Goal: Register for event/course

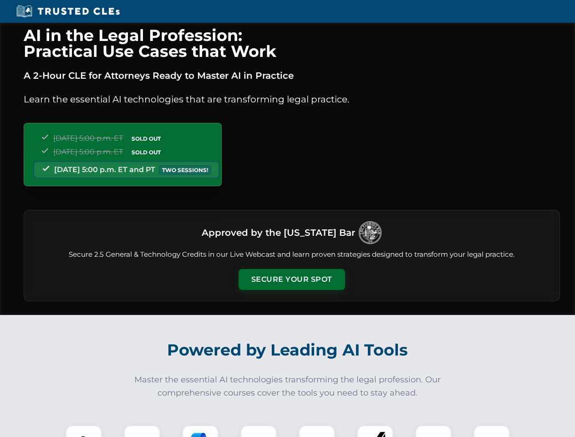
click at [291, 279] on button "Secure Your Spot" at bounding box center [292, 279] width 107 height 21
click at [84, 431] on img at bounding box center [84, 443] width 26 height 26
click at [142, 431] on div at bounding box center [142, 443] width 36 height 36
